Goal: Task Accomplishment & Management: Manage account settings

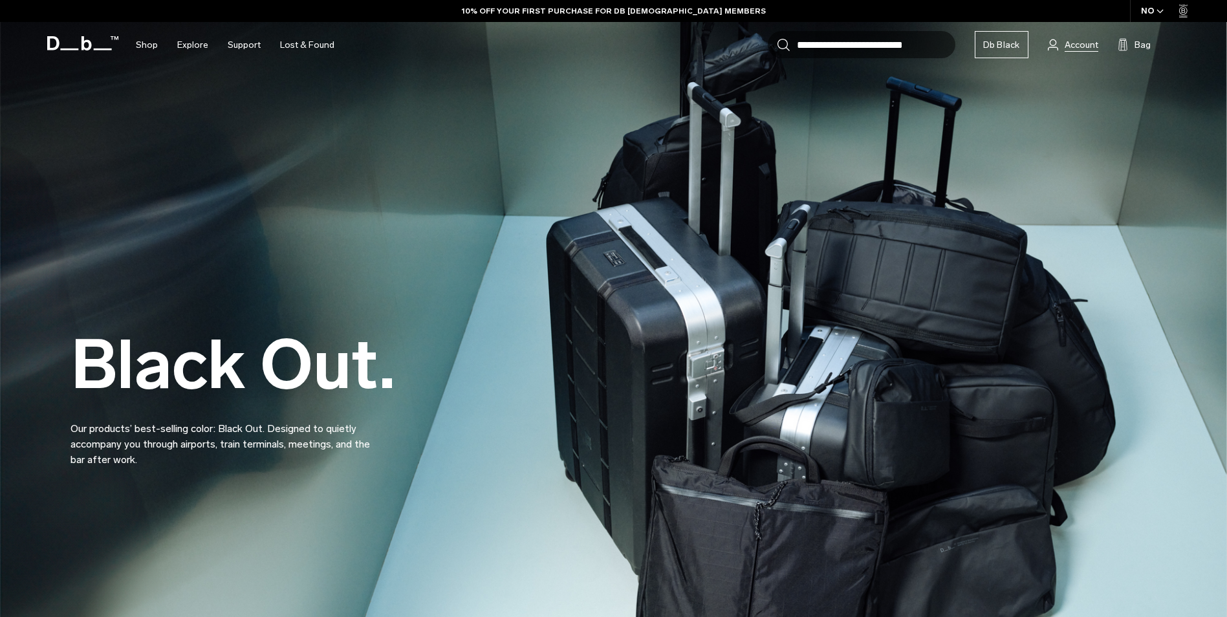
click at [1088, 45] on span "Account" at bounding box center [1081, 45] width 34 height 14
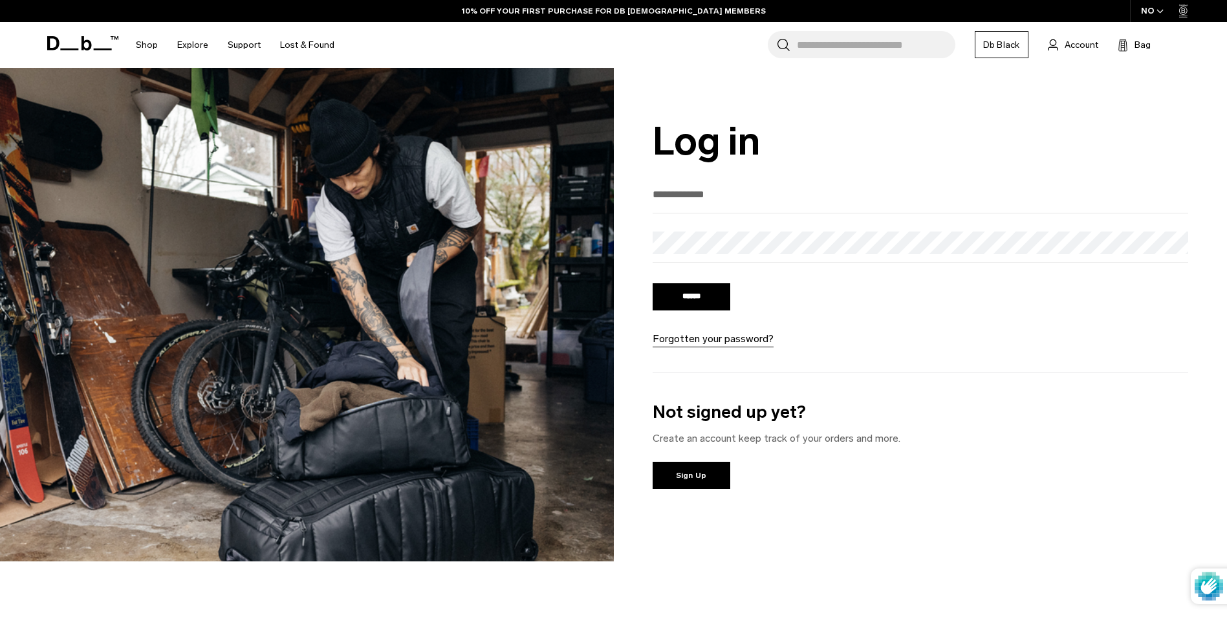
click at [754, 202] on input "email" at bounding box center [920, 194] width 536 height 21
type input "**********"
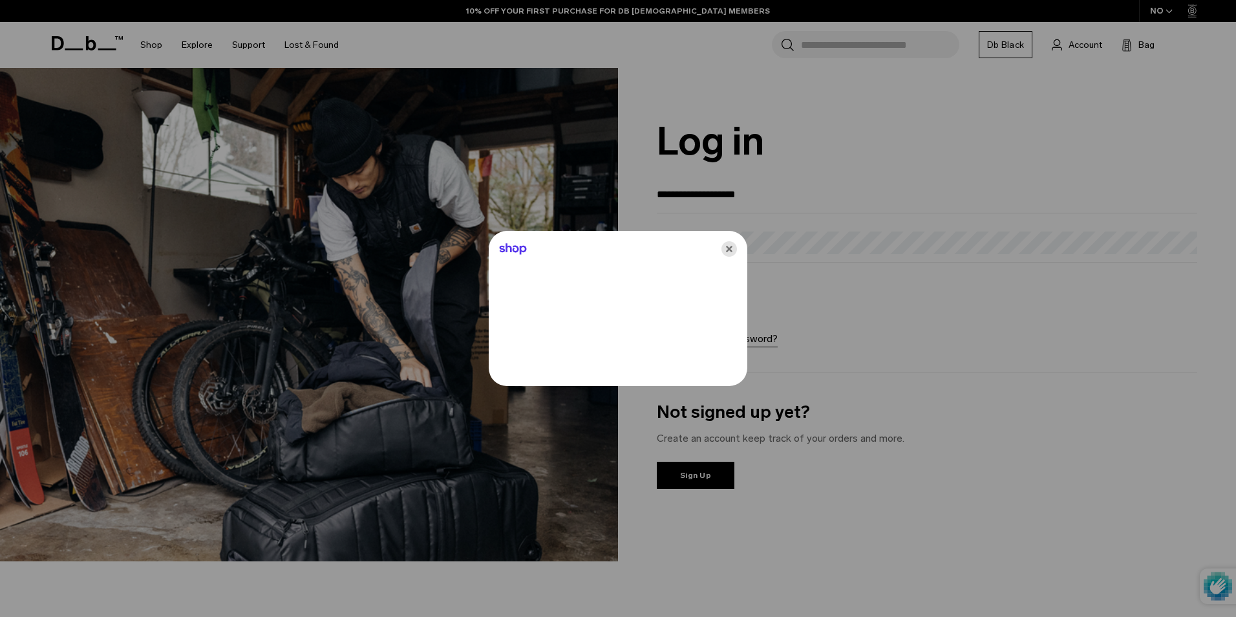
click at [735, 245] on icon "Close" at bounding box center [730, 249] width 16 height 16
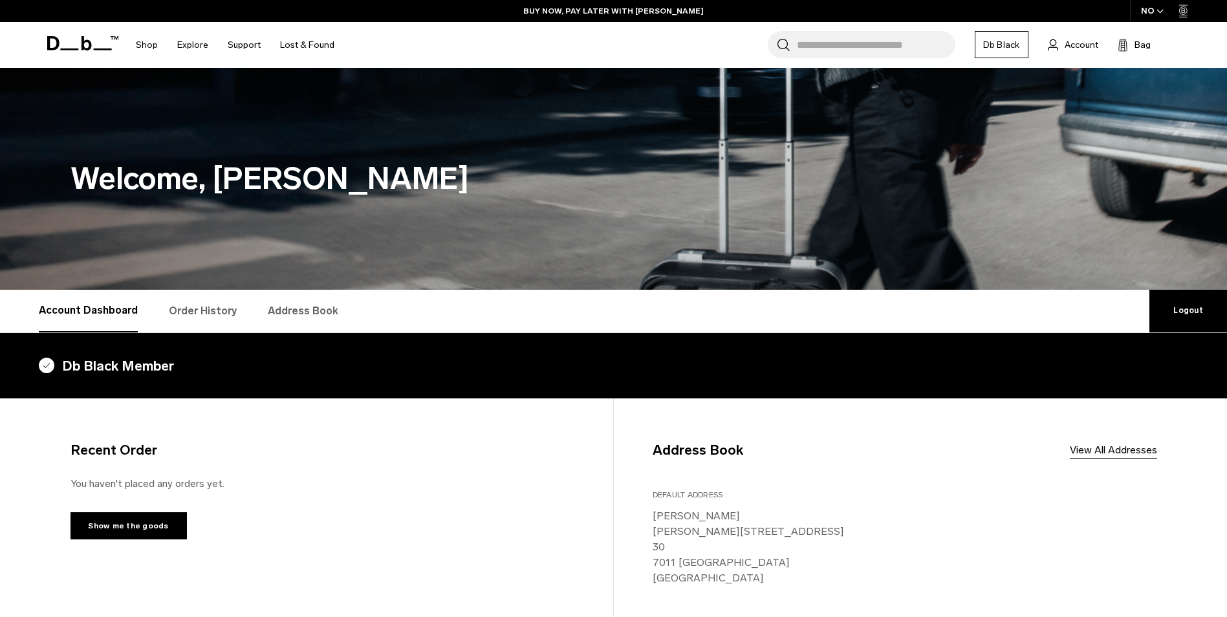
click at [205, 314] on link "Order History" at bounding box center [203, 311] width 68 height 43
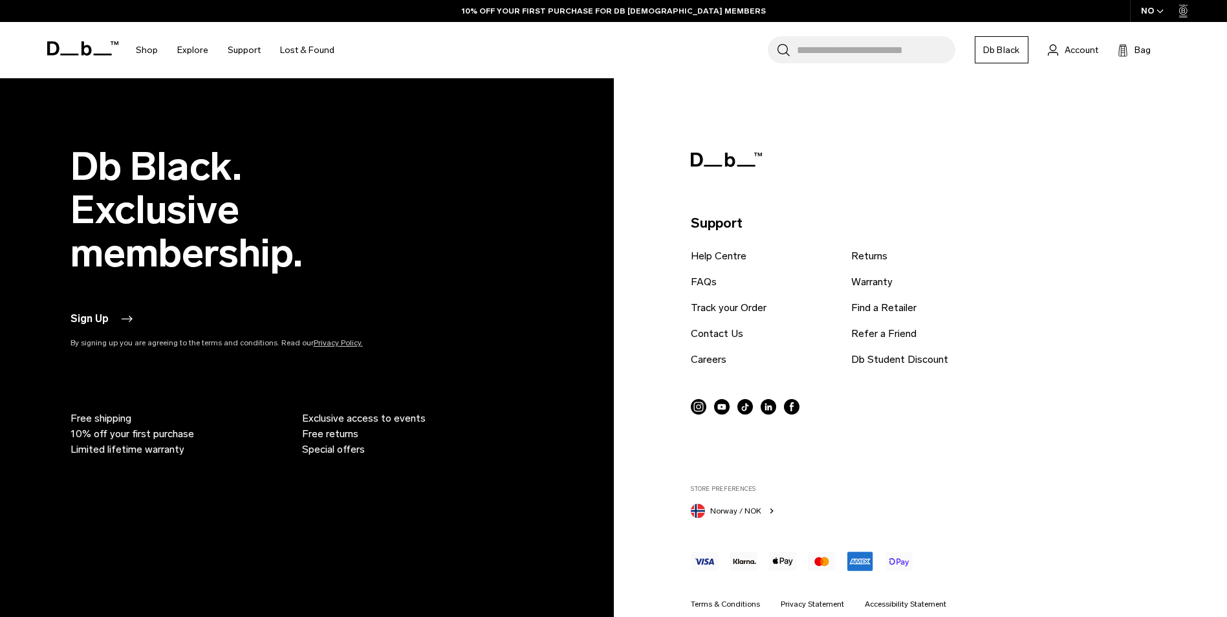
scroll to position [1071, 0]
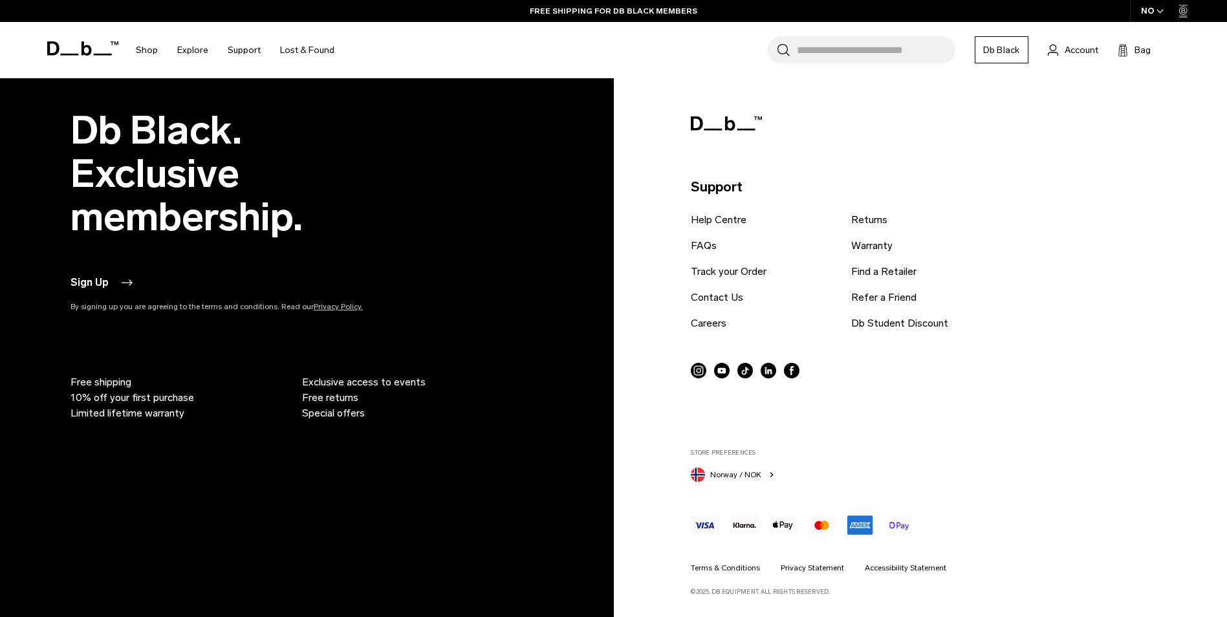
click at [134, 396] on span "10% off your first purchase" at bounding box center [132, 398] width 124 height 16
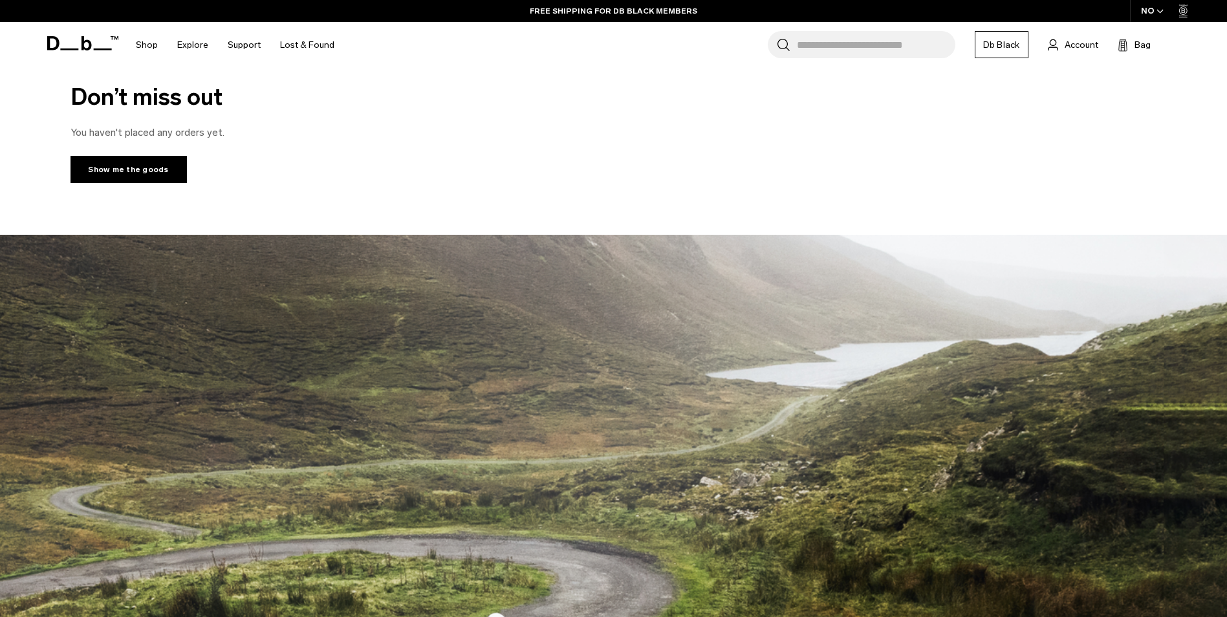
scroll to position [0, 0]
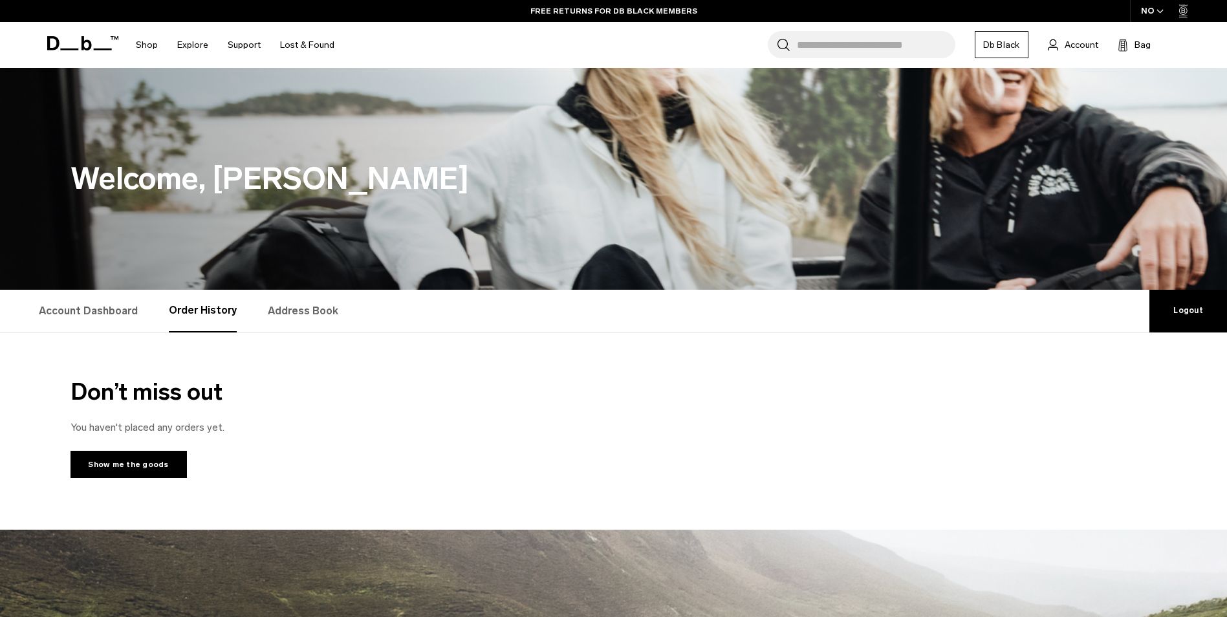
click at [66, 49] on icon at bounding box center [69, 49] width 18 height 2
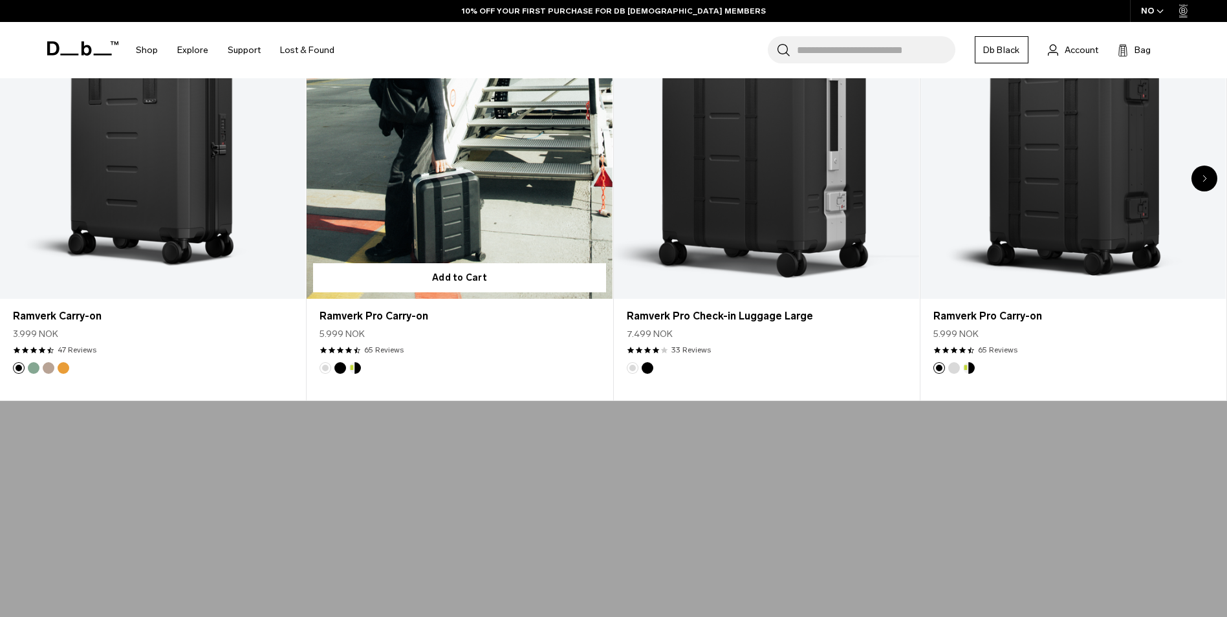
scroll to position [970, 0]
